Goal: Transaction & Acquisition: Purchase product/service

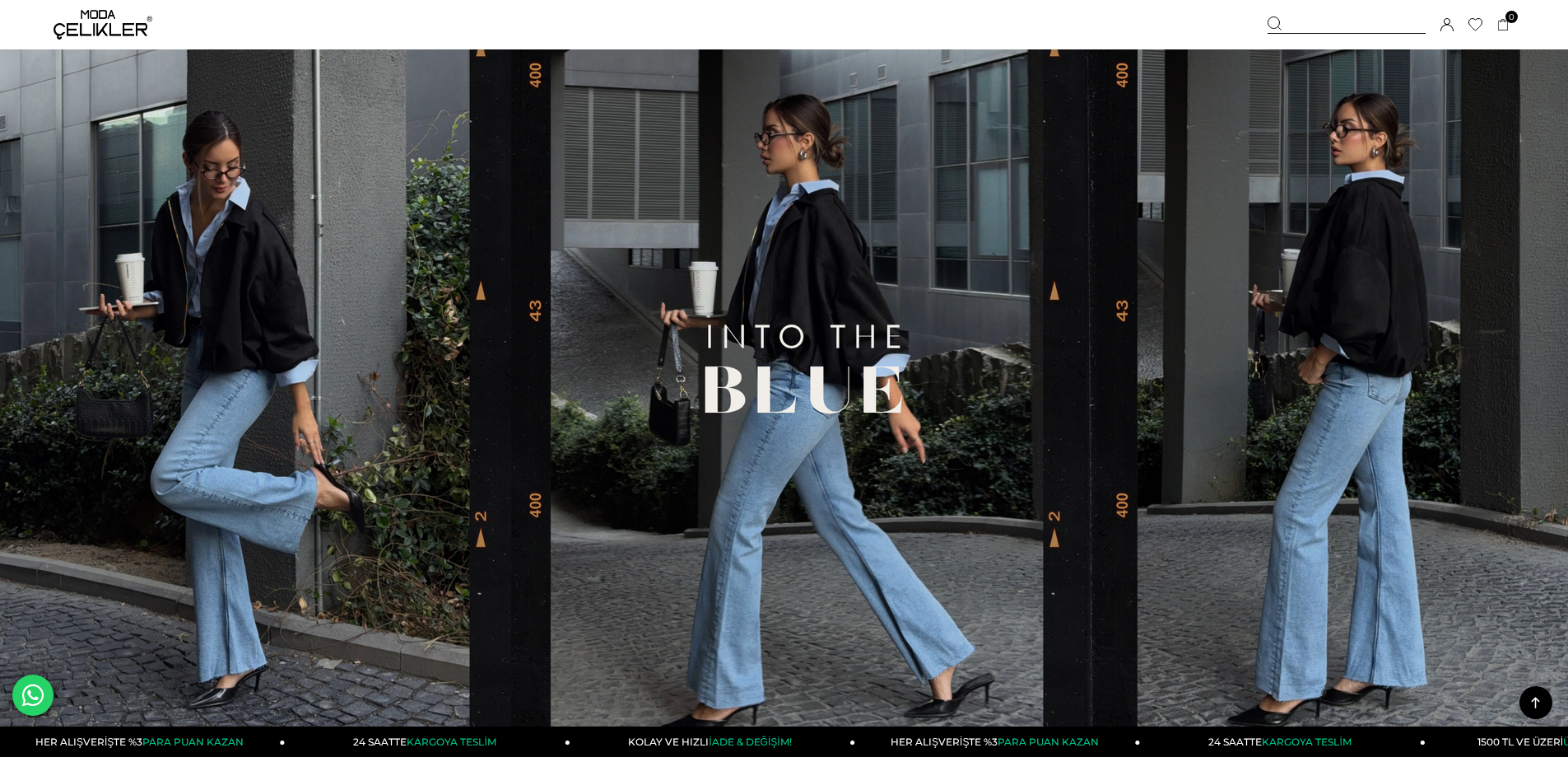
scroll to position [824, 0]
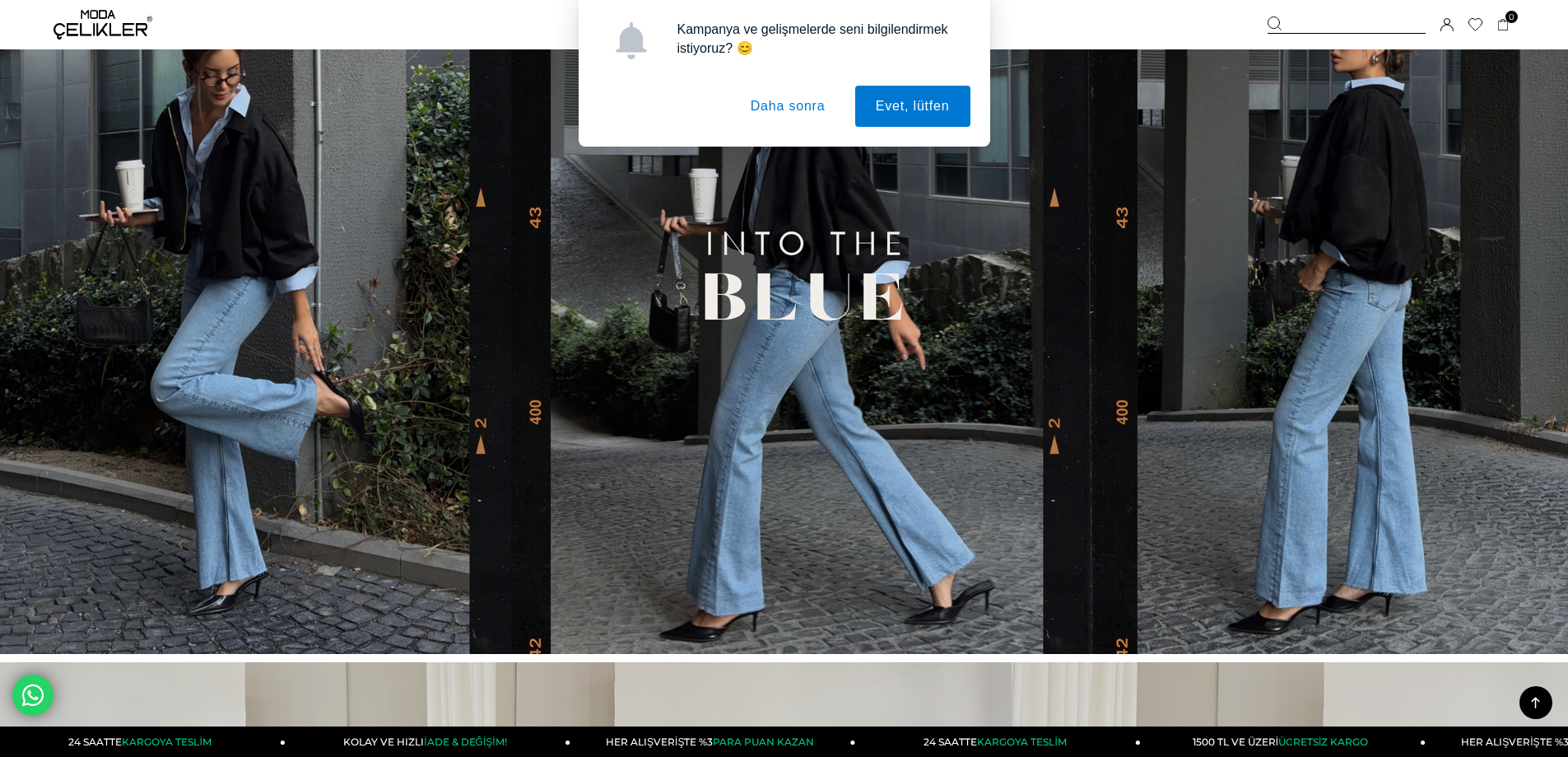
click at [572, 261] on img at bounding box center [784, 286] width 1568 height 735
click at [783, 117] on button "Daha sonra" at bounding box center [787, 106] width 116 height 41
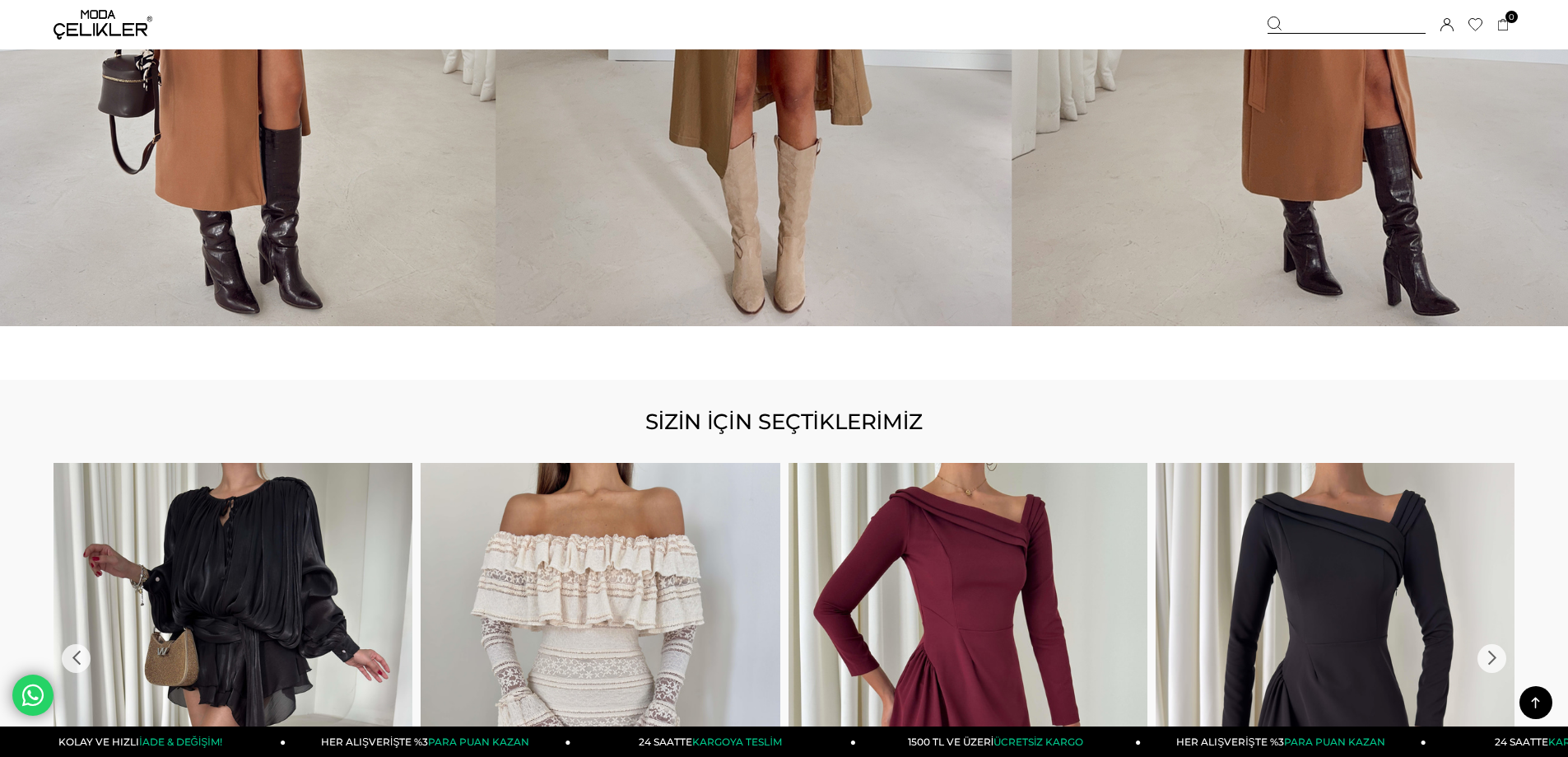
scroll to position [2235, 0]
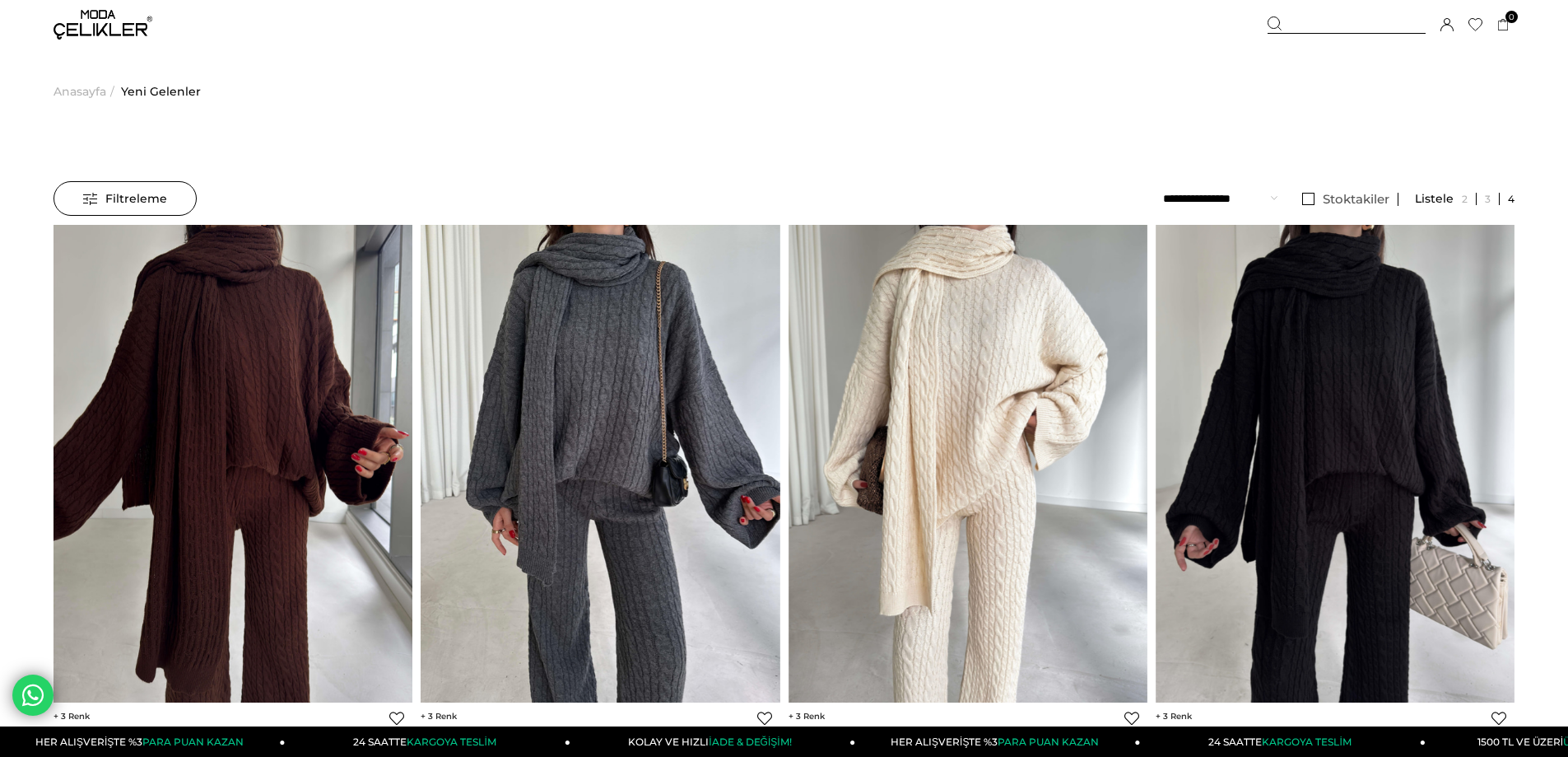
click at [1296, 17] on div at bounding box center [1347, 25] width 158 height 17
click at [1271, 19] on icon at bounding box center [1275, 24] width 15 height 15
click at [1293, 13] on div "Sepetim 0 Ürün Sepetinizde ürün bulunmamaktadır. Genel Toplam : Sepetim SİPARİŞ…" at bounding box center [1391, 24] width 247 height 49
click at [1280, 26] on icon at bounding box center [1275, 24] width 15 height 15
click at [1269, 18] on icon at bounding box center [1275, 24] width 15 height 15
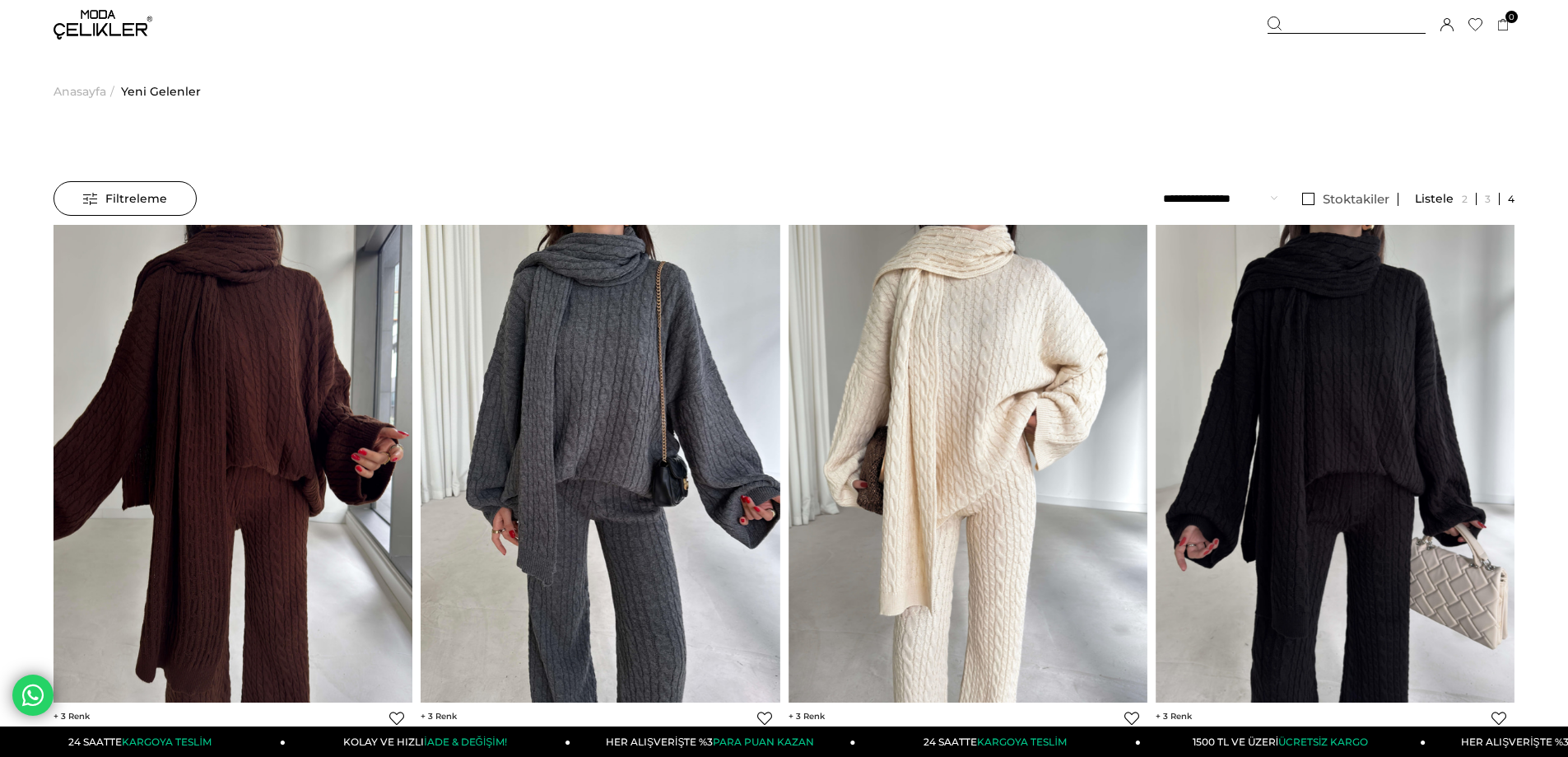
click at [1357, 20] on div at bounding box center [1347, 25] width 158 height 17
click at [724, 87] on input "text" at bounding box center [784, 82] width 1272 height 33
type input "*****"
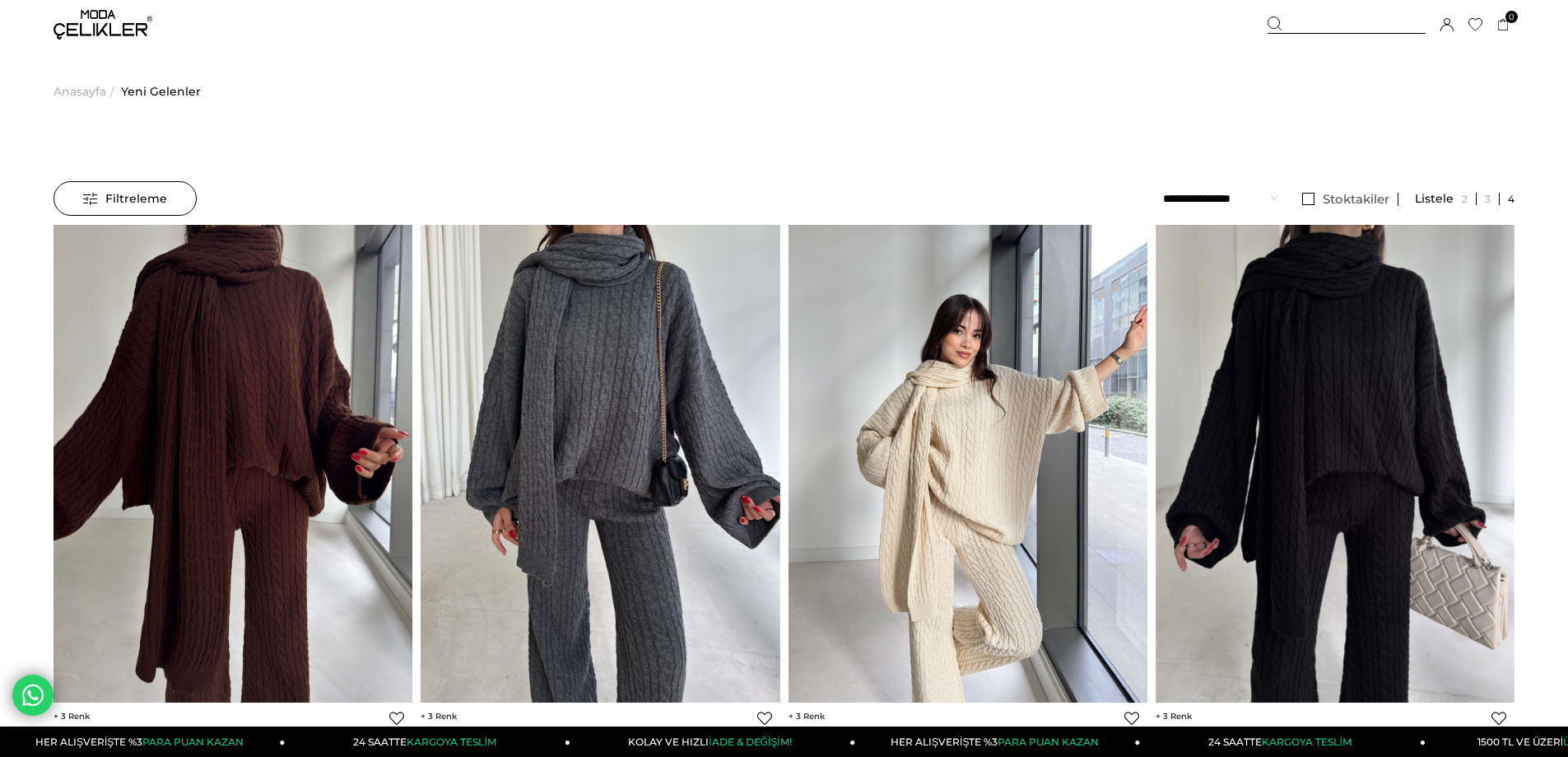
click at [971, 406] on img at bounding box center [967, 463] width 359 height 479
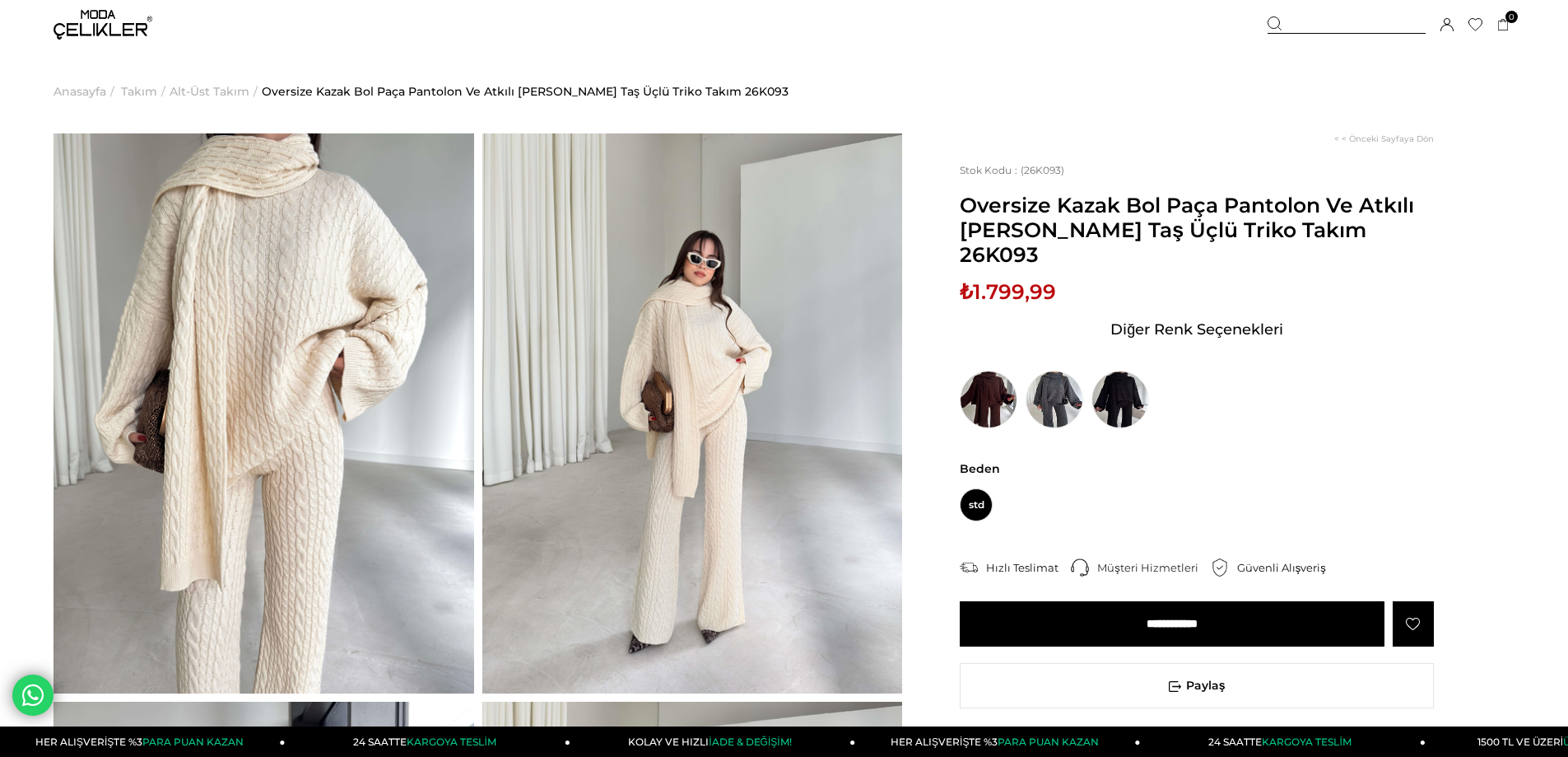
click at [1175, 629] on input "**********" at bounding box center [1172, 624] width 424 height 45
